Goal: Information Seeking & Learning: Learn about a topic

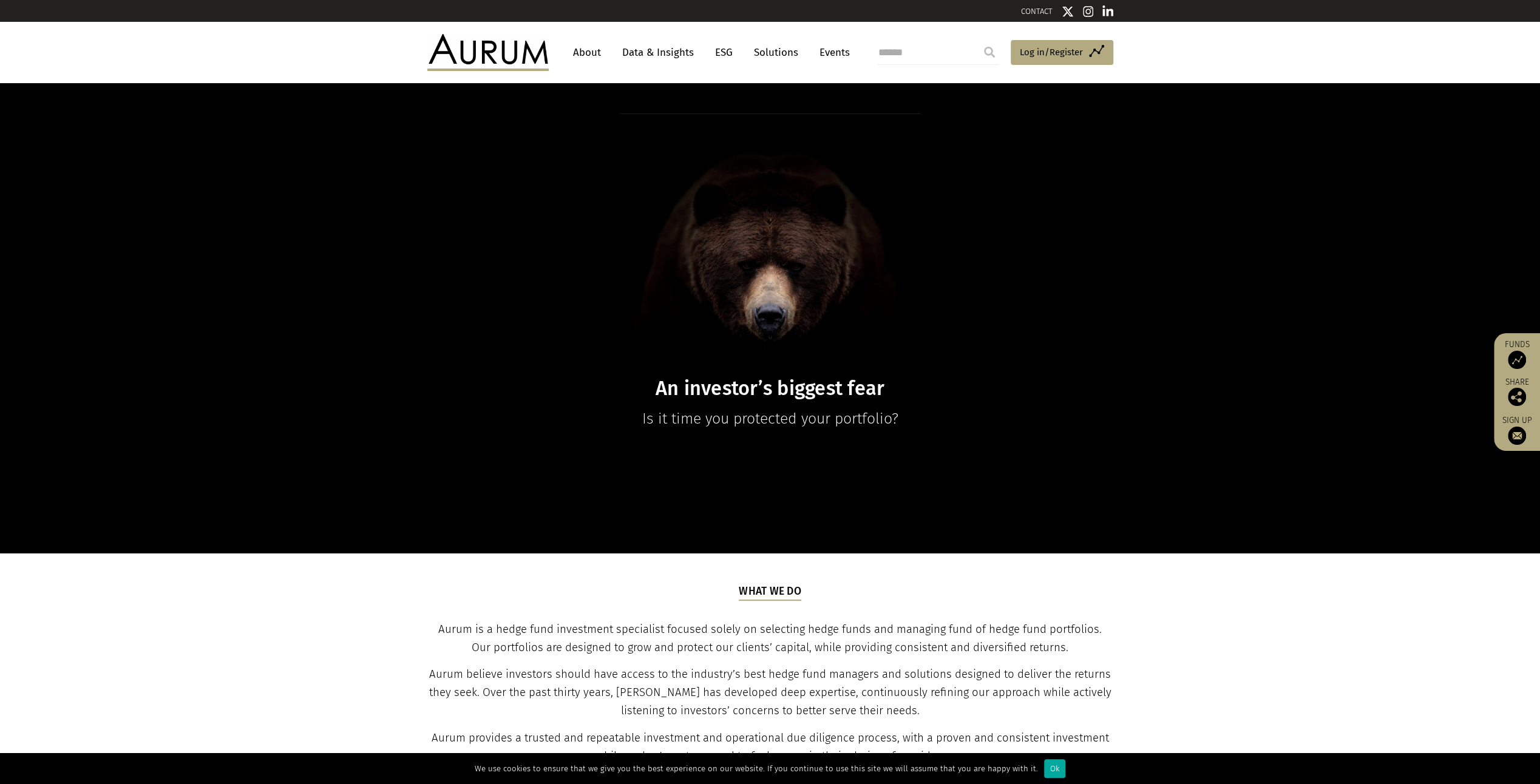
click at [600, 52] on link "About" at bounding box center [587, 53] width 40 height 22
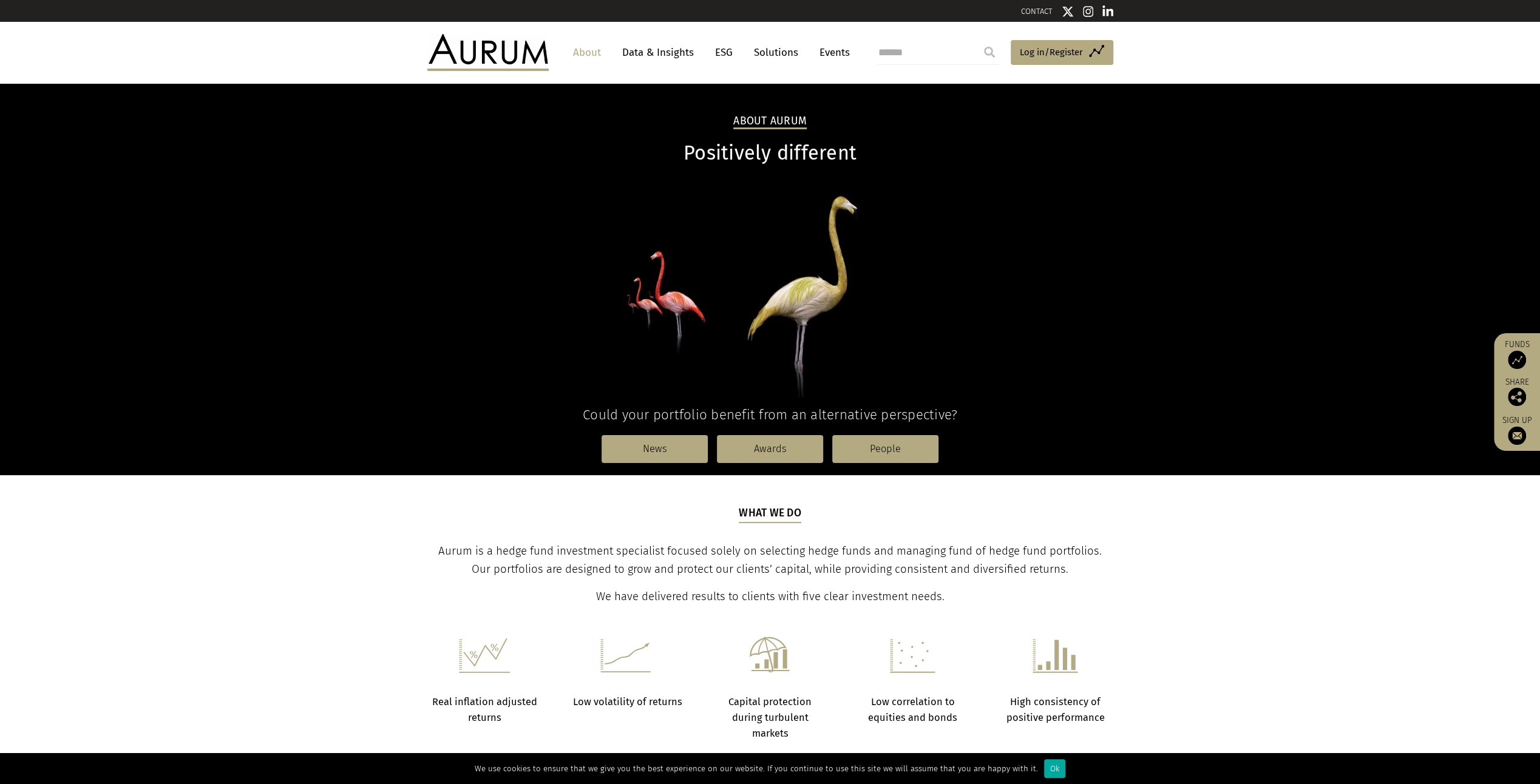
click at [765, 53] on link "Solutions" at bounding box center [776, 53] width 56 height 22
